Goal: Obtain resource: Download file/media

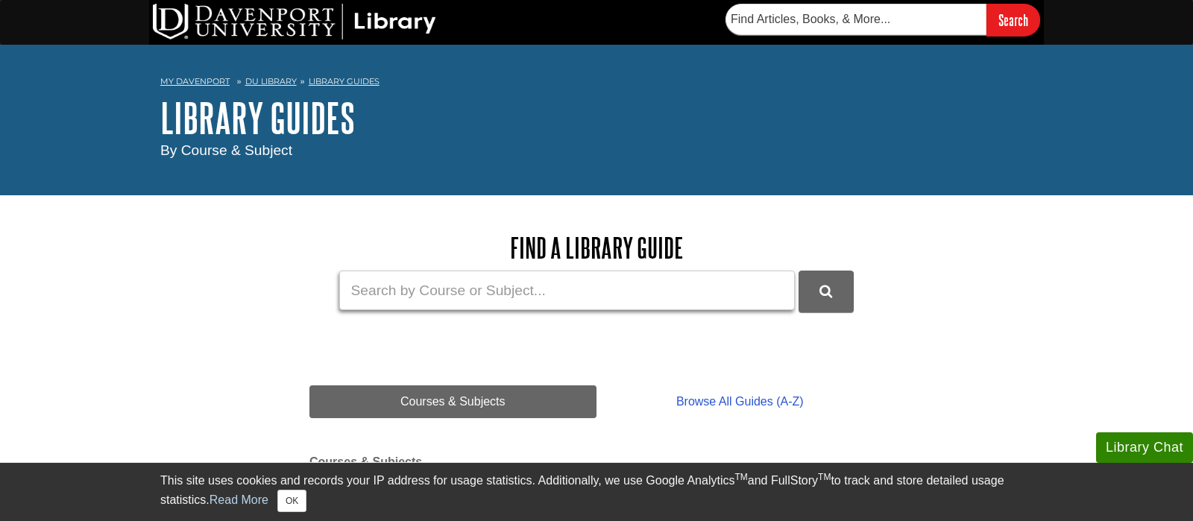
click at [371, 297] on input "Guide Search Terms" at bounding box center [567, 291] width 456 height 40
type input "zotero"
click at [798, 271] on button "DU Library Guides Search" at bounding box center [825, 291] width 55 height 41
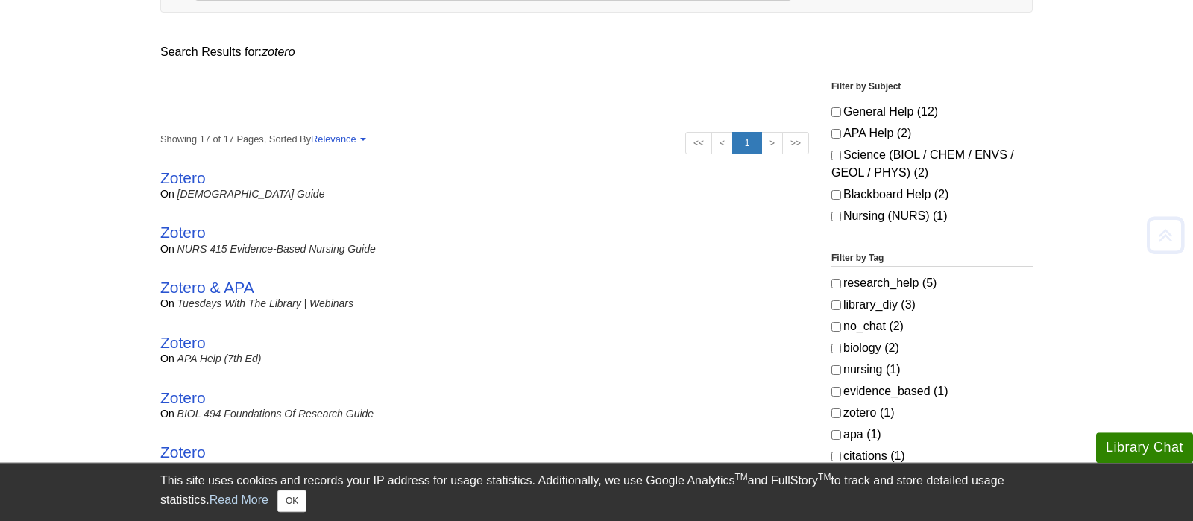
scroll to position [235, 0]
click at [182, 173] on link "Zotero" at bounding box center [182, 176] width 45 height 17
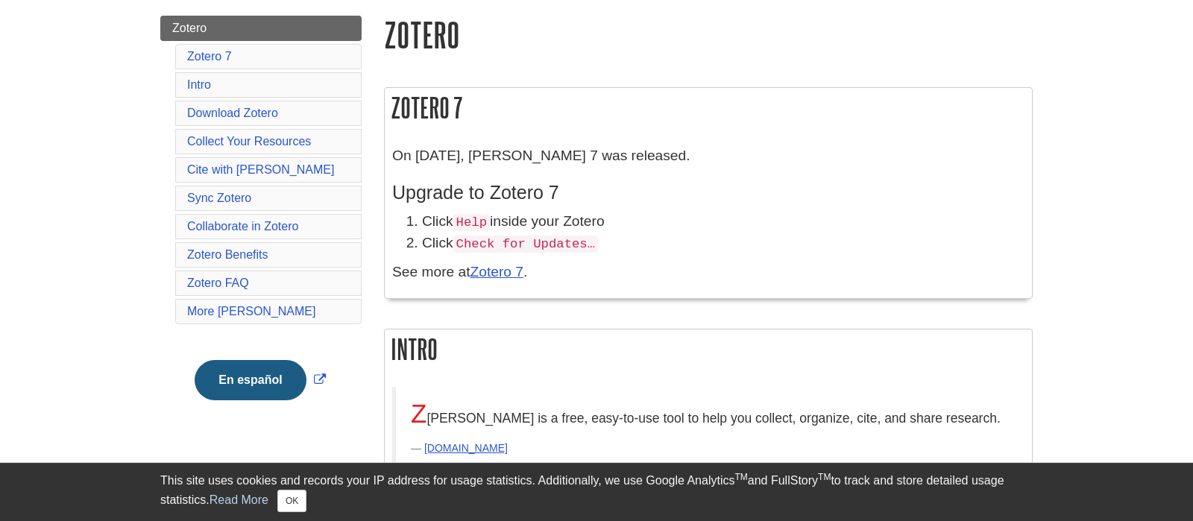
scroll to position [235, 0]
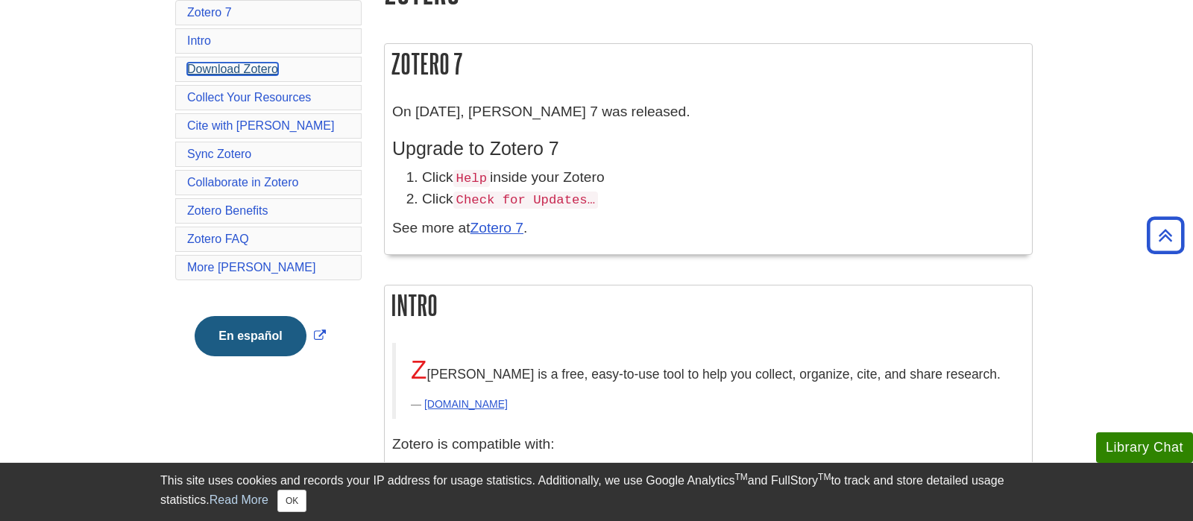
click at [253, 69] on link "Download Zotero" at bounding box center [232, 69] width 91 height 13
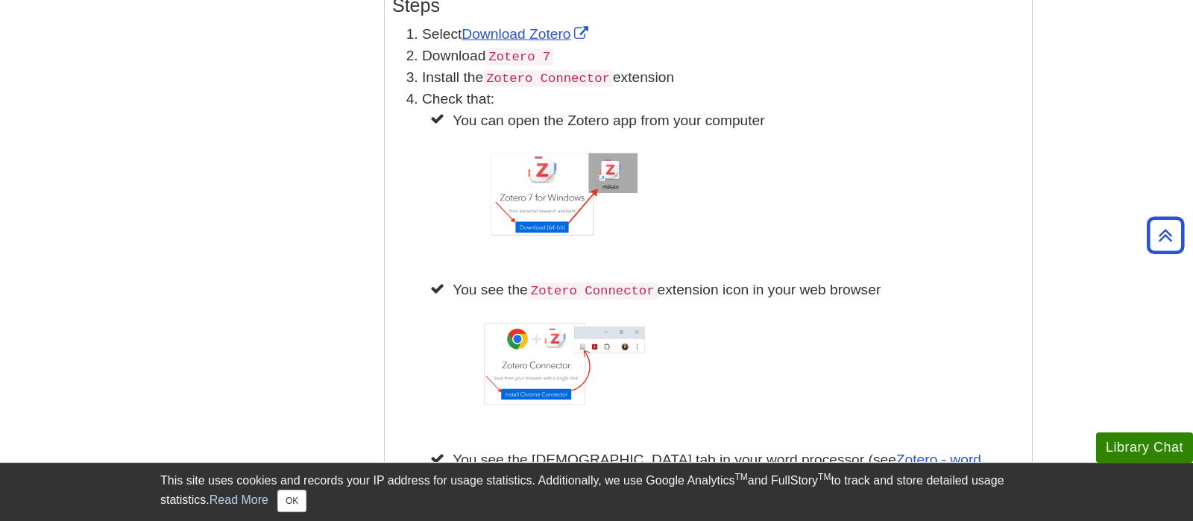
scroll to position [1245, 0]
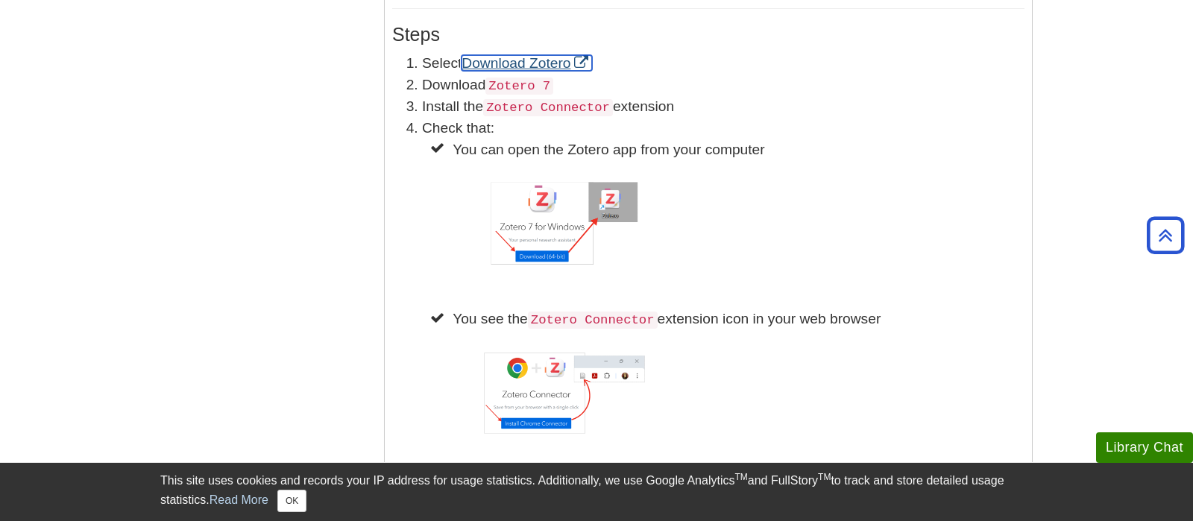
click at [528, 61] on link "Download Zotero" at bounding box center [526, 63] width 130 height 16
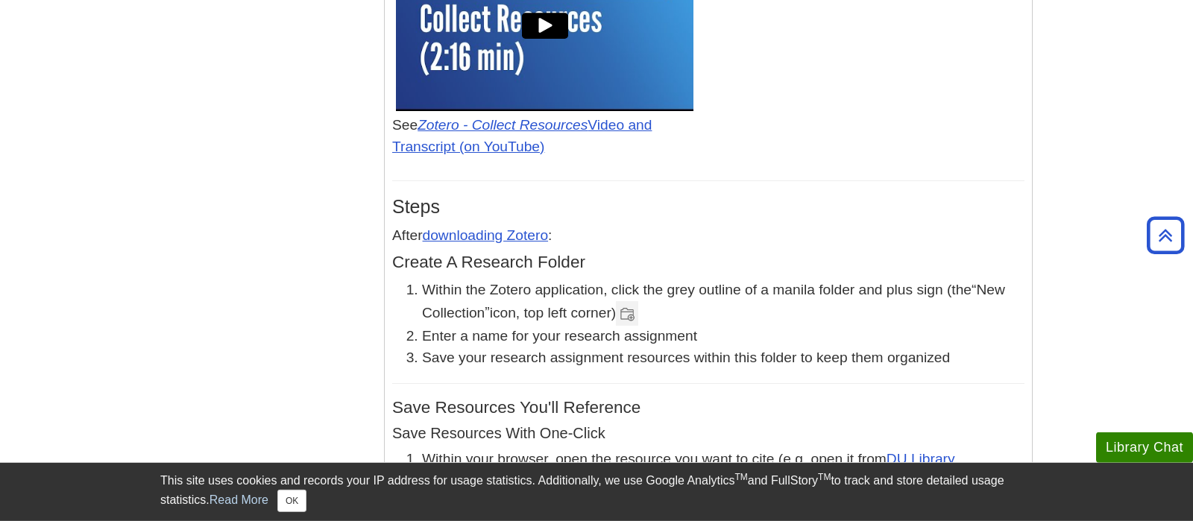
scroll to position [2341, 0]
